Goal: Transaction & Acquisition: Download file/media

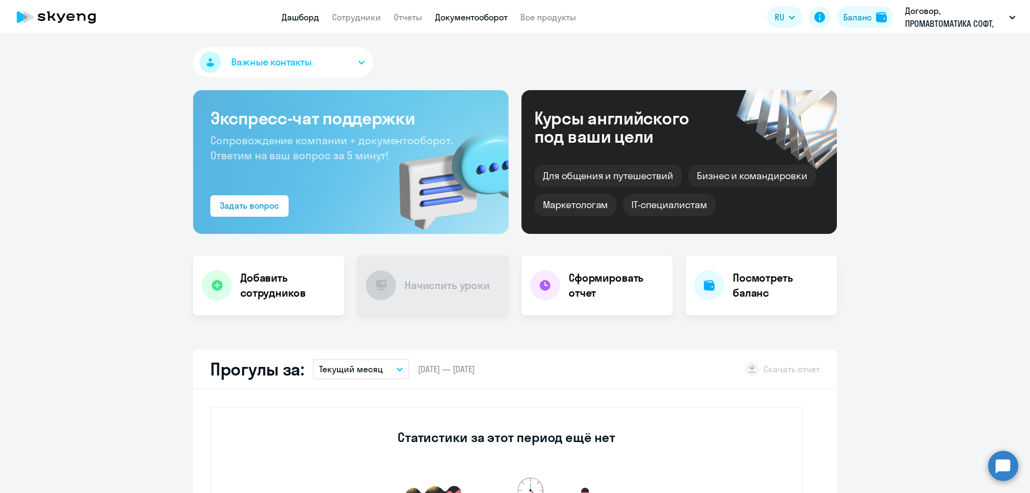
click at [491, 19] on link "Документооборот" at bounding box center [471, 17] width 72 height 11
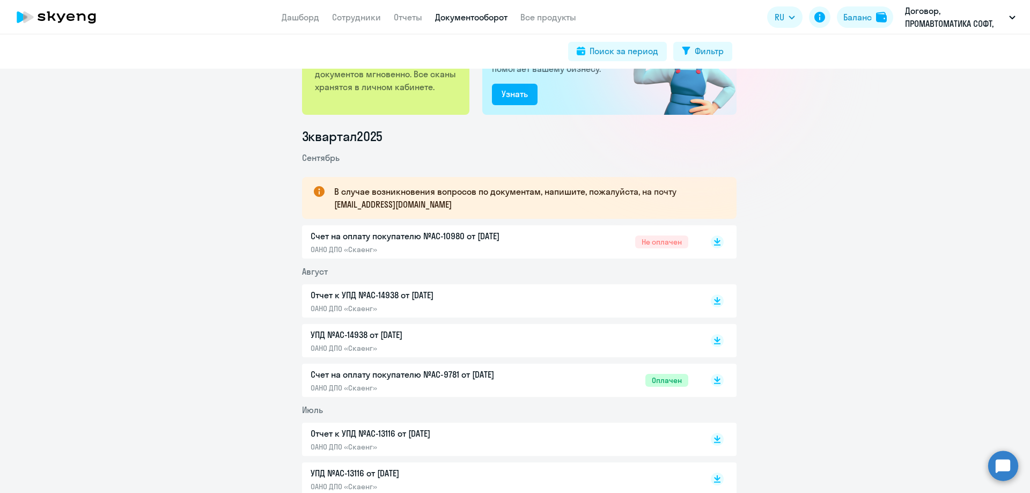
scroll to position [107, 0]
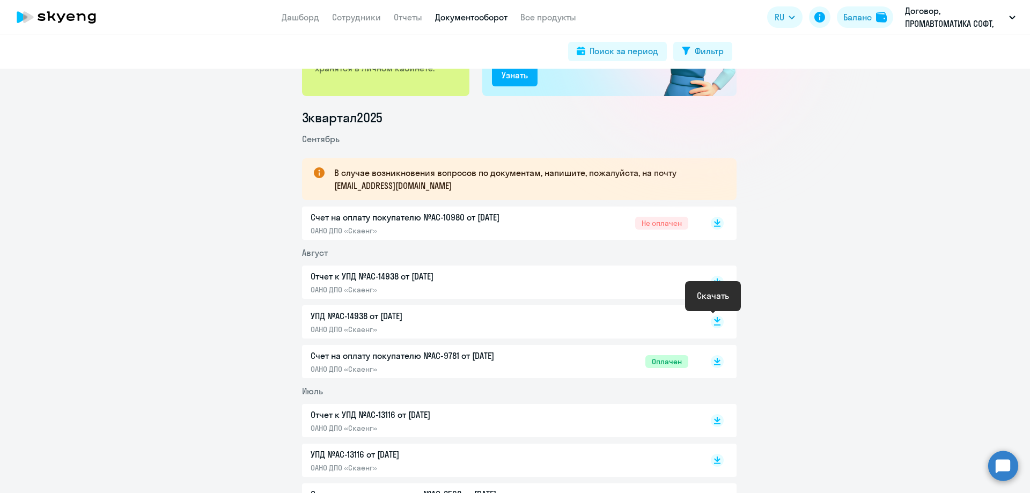
click at [714, 322] on icon at bounding box center [717, 319] width 6 height 5
click at [714, 282] on icon at bounding box center [717, 279] width 6 height 5
click at [711, 223] on rect at bounding box center [717, 223] width 13 height 13
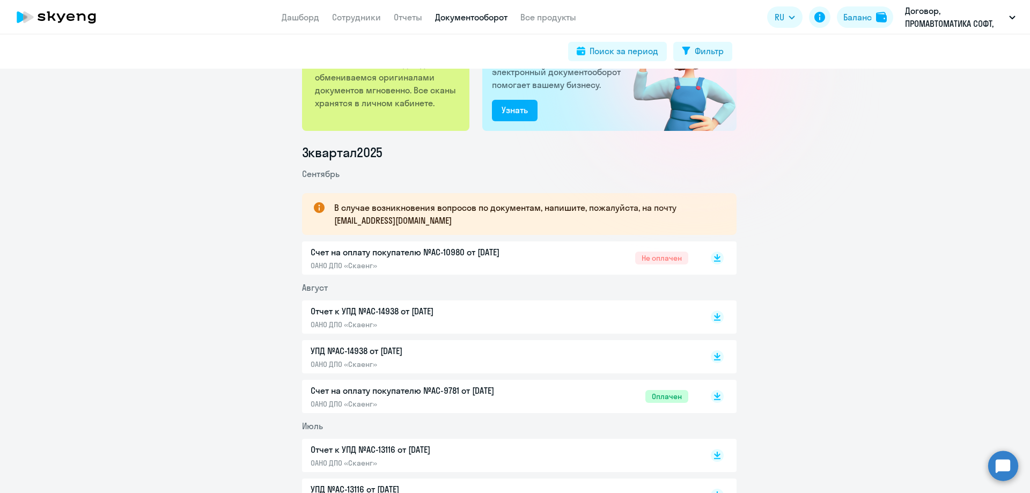
scroll to position [54, 0]
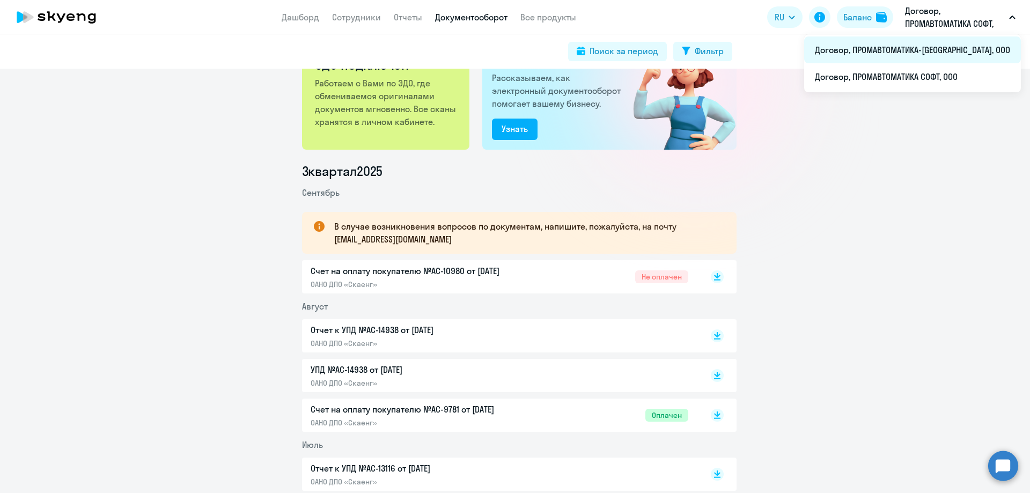
click at [967, 51] on li "Договор, ПРОМАВТОМАТИКА-[GEOGRAPHIC_DATA], ООО" at bounding box center [912, 49] width 217 height 27
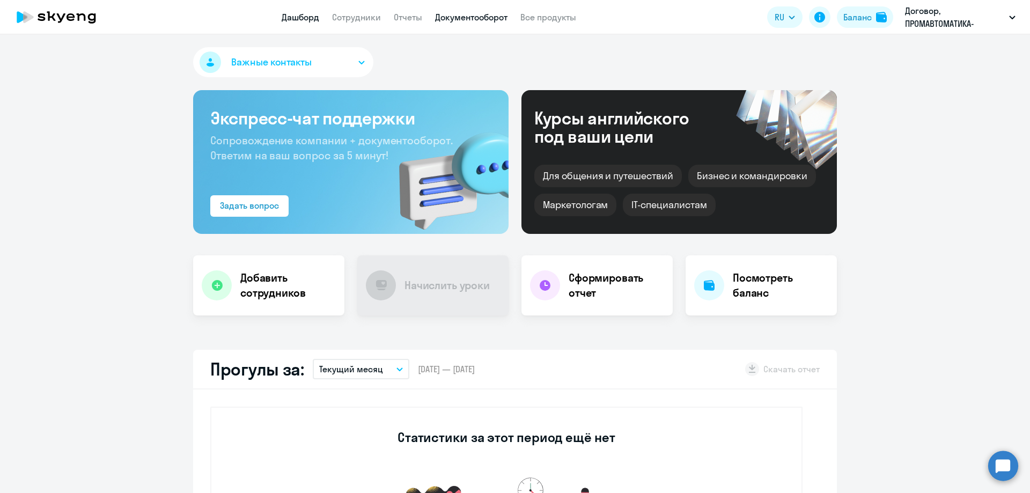
click at [477, 16] on link "Документооборот" at bounding box center [471, 17] width 72 height 11
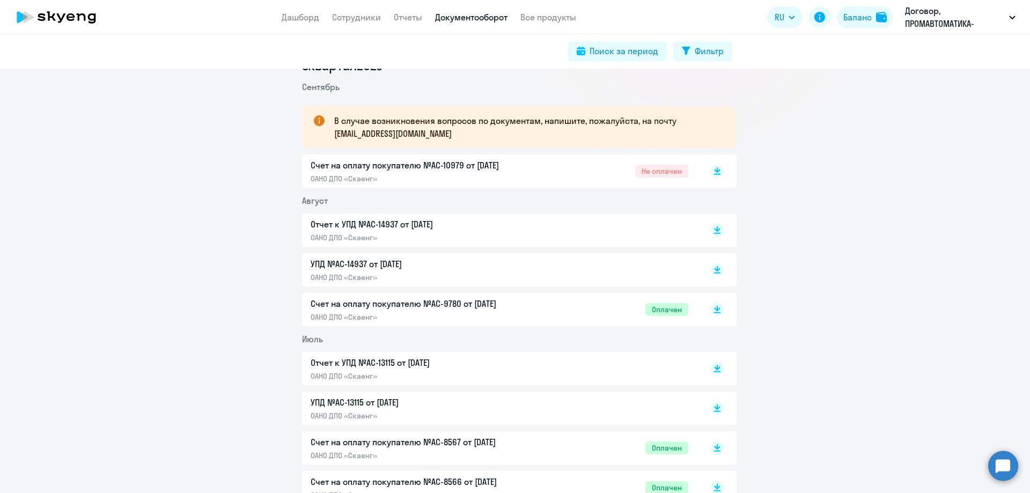
scroll to position [161, 0]
click at [714, 267] on icon at bounding box center [717, 265] width 6 height 5
click at [714, 228] on icon at bounding box center [717, 226] width 6 height 5
click at [711, 171] on rect at bounding box center [717, 169] width 13 height 13
